Goal: Navigation & Orientation: Find specific page/section

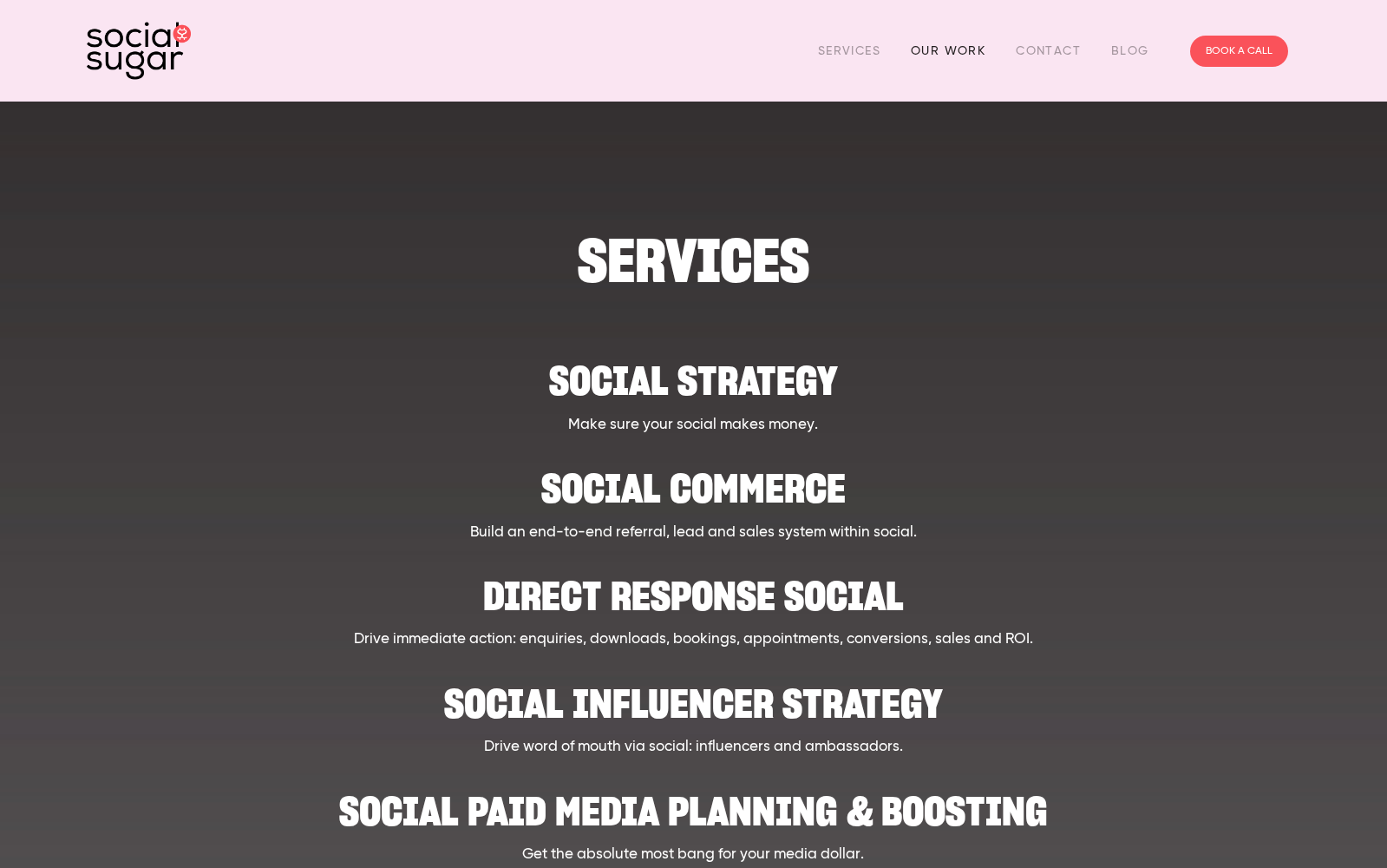
scroll to position [6, 0]
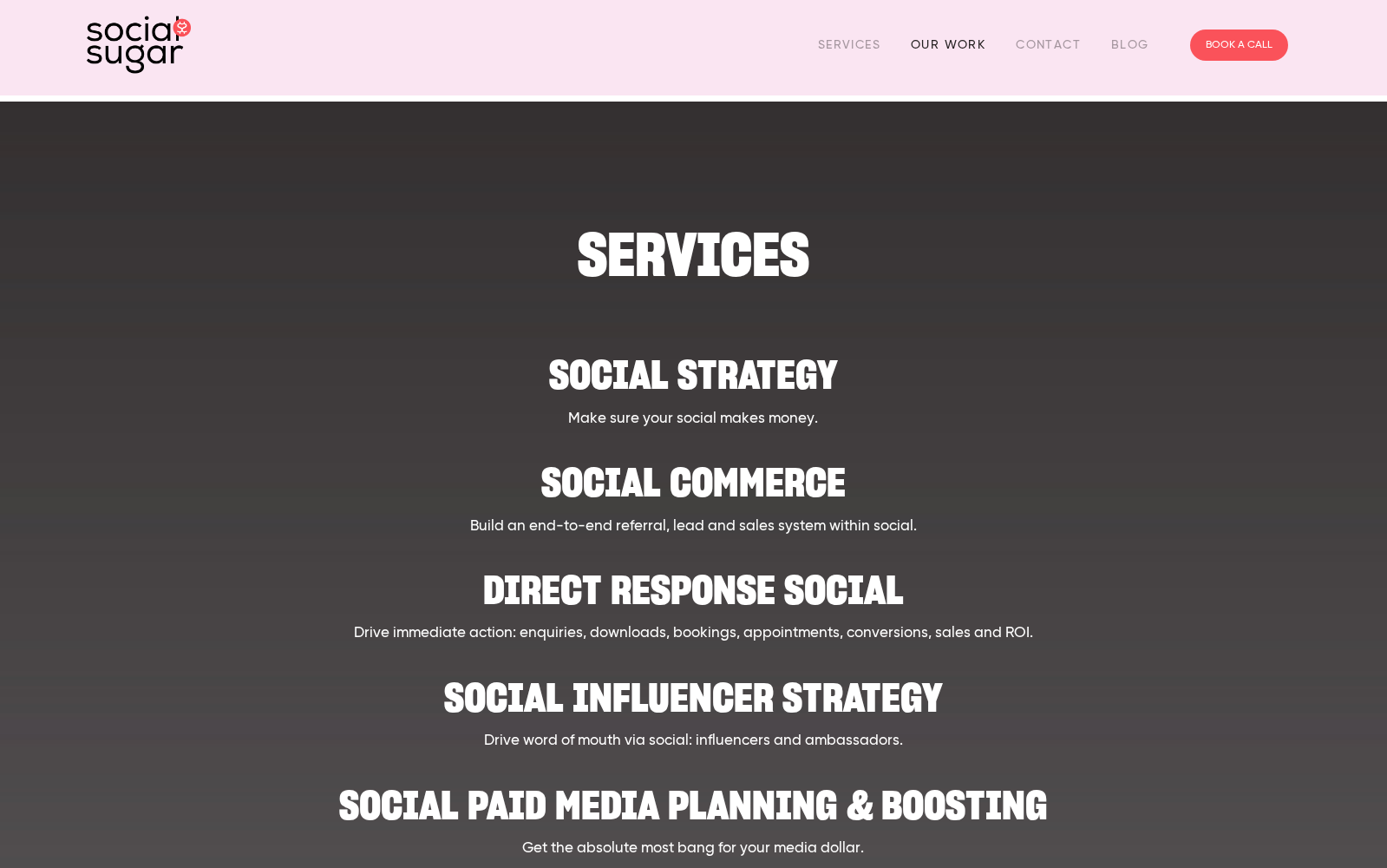
click at [926, 44] on link "Our Work" at bounding box center [948, 44] width 75 height 27
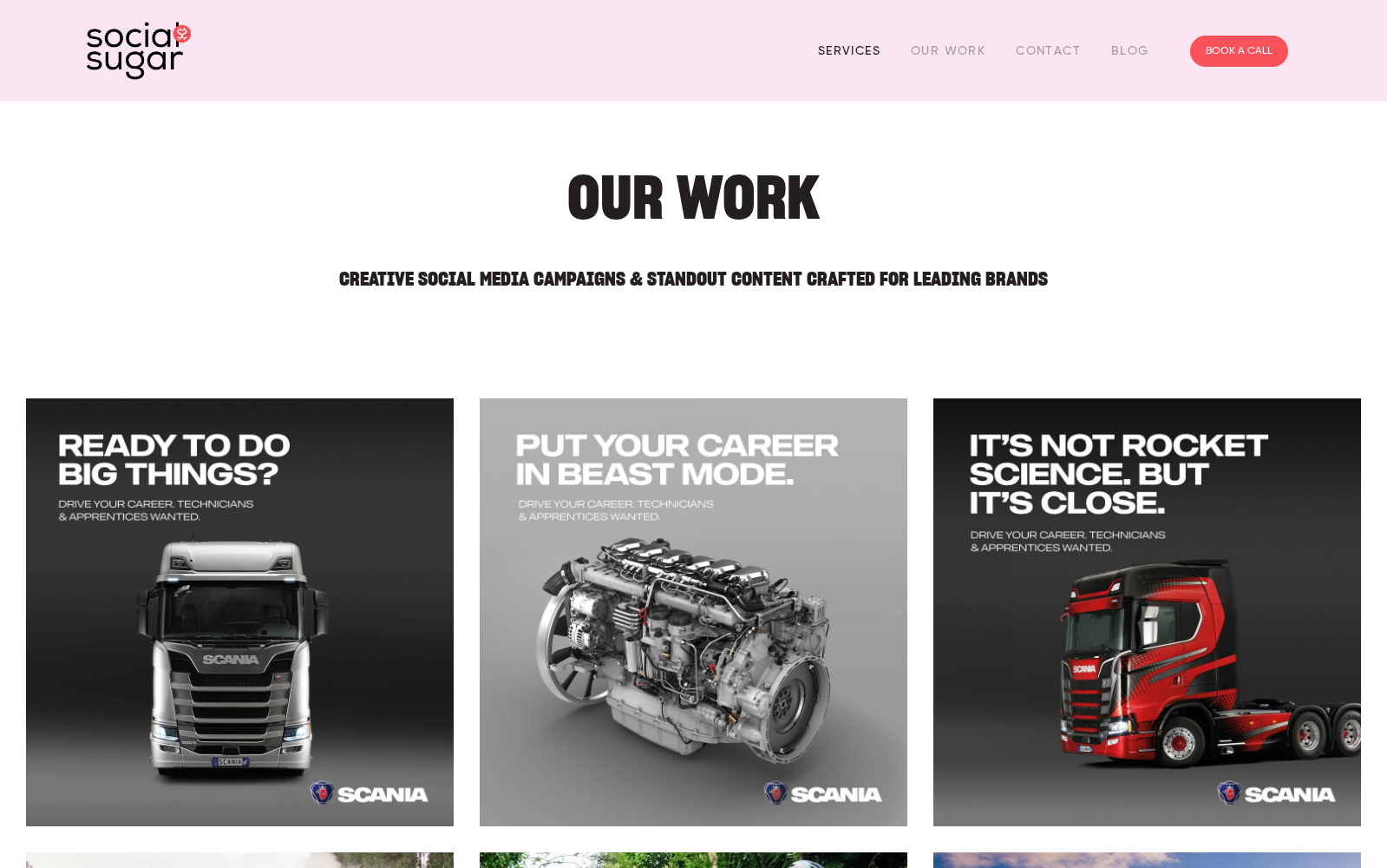
click at [843, 47] on link "Services" at bounding box center [849, 50] width 63 height 27
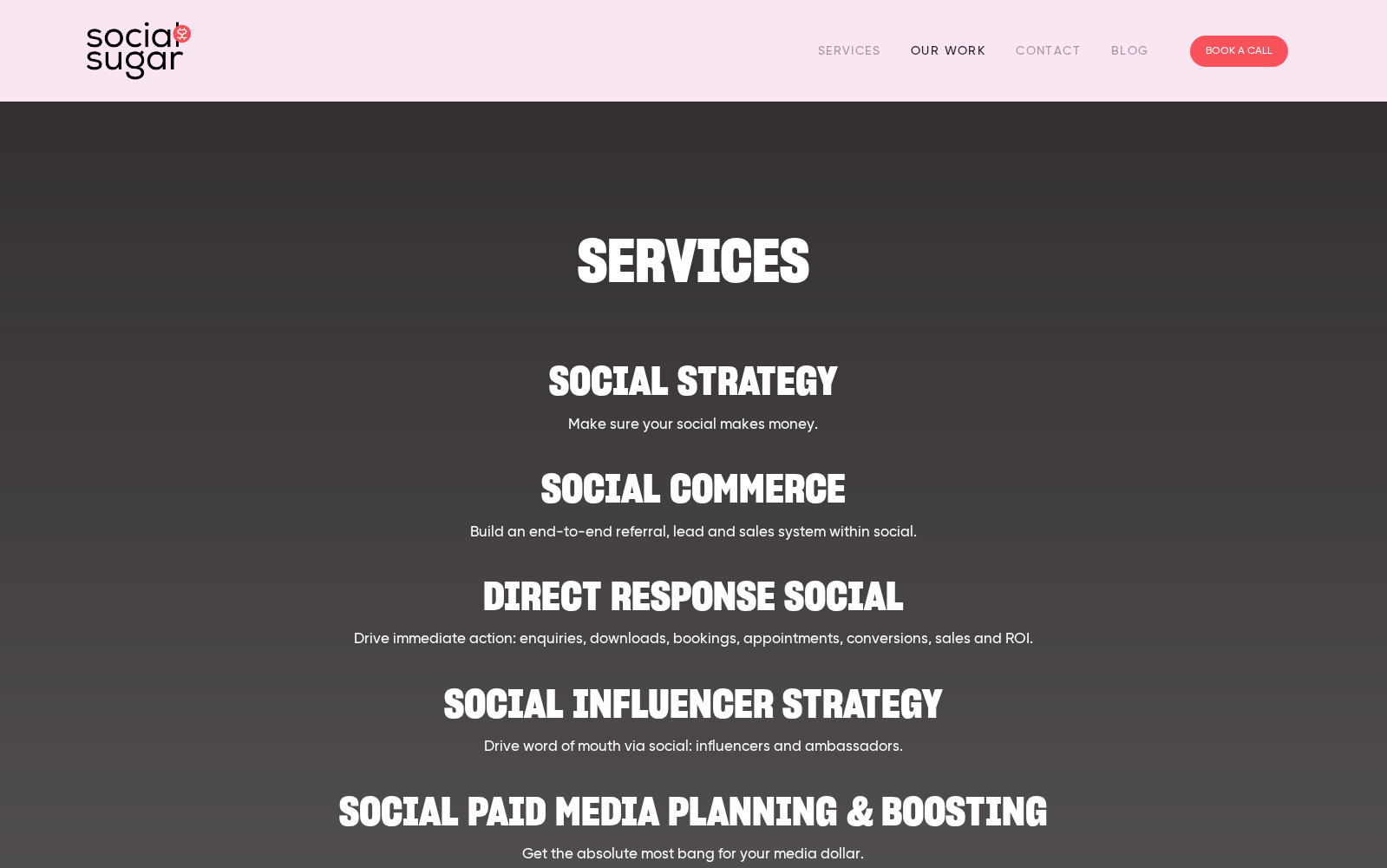
click at [952, 51] on link "Our Work" at bounding box center [948, 50] width 75 height 27
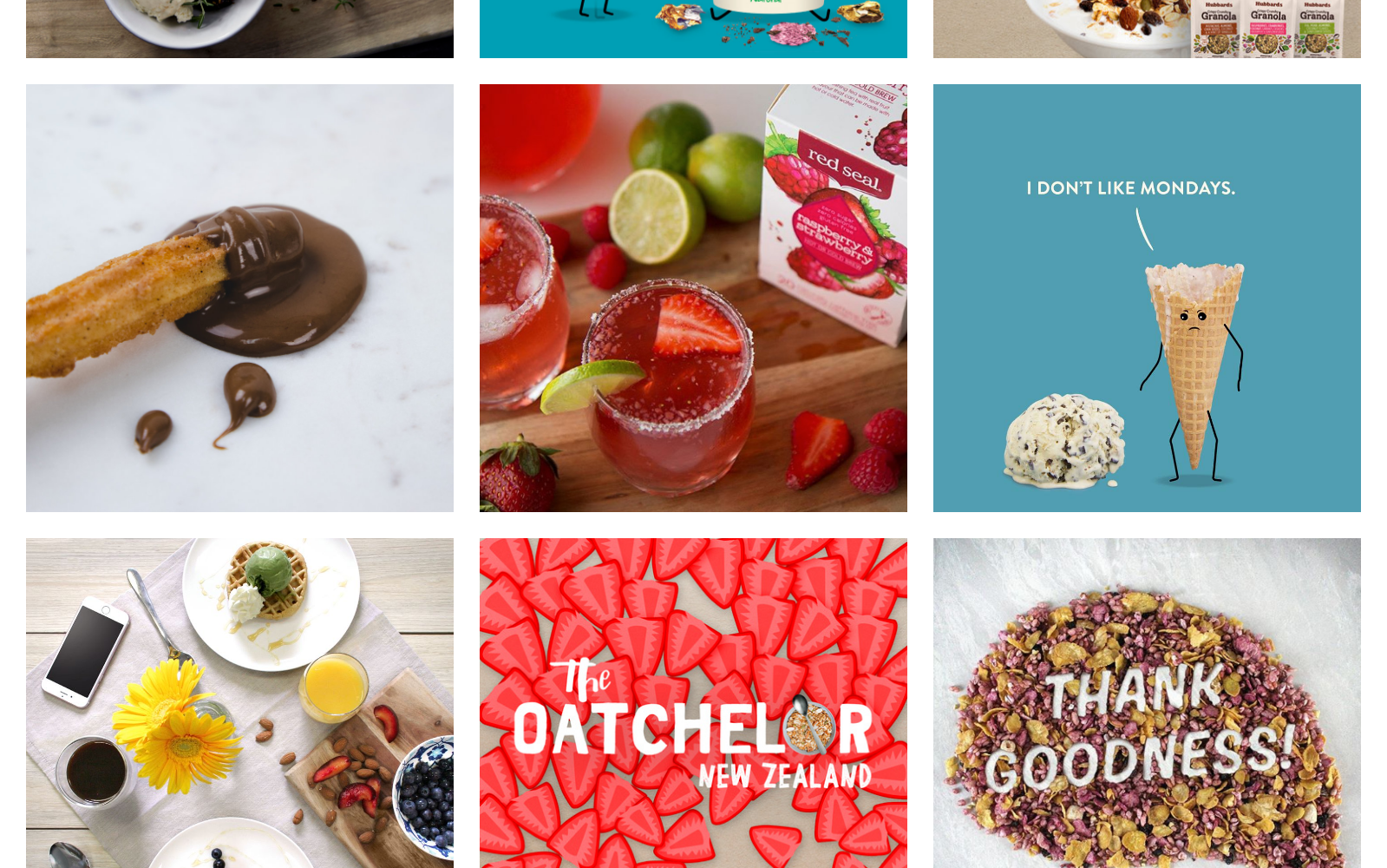
scroll to position [10747, 0]
